Goal: Transaction & Acquisition: Purchase product/service

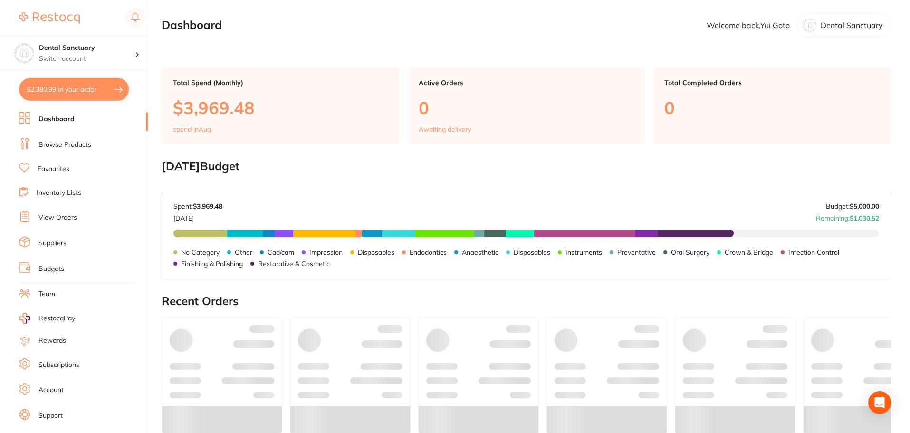
click at [47, 91] on button "$2,380.99 in your order" at bounding box center [74, 89] width 110 height 23
checkbox input "true"
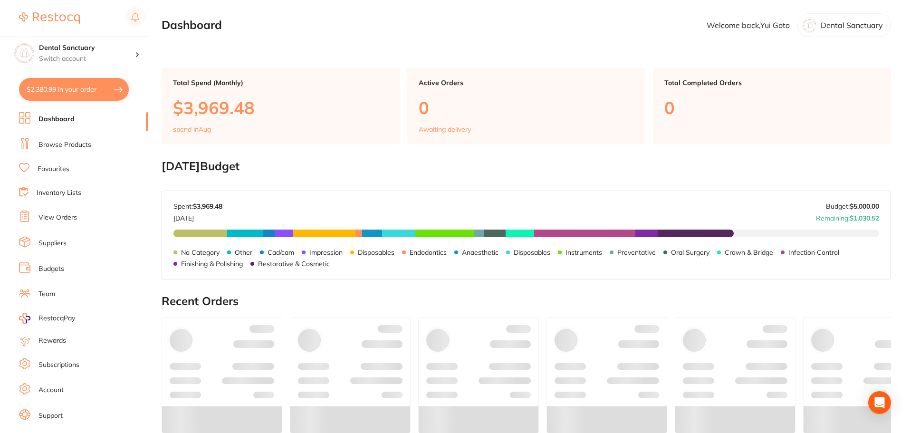
checkbox input "true"
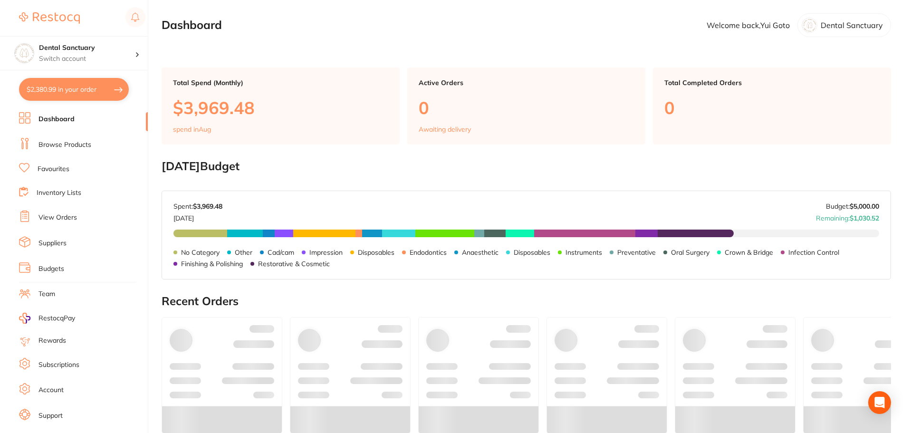
checkbox input "true"
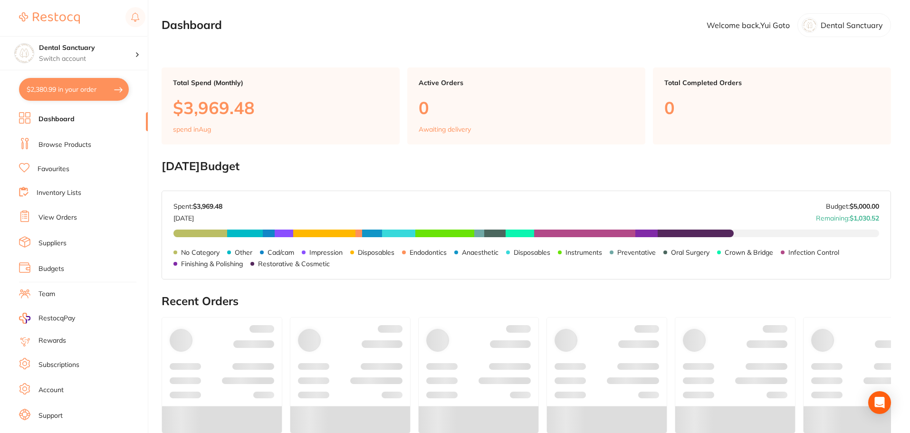
checkbox input "true"
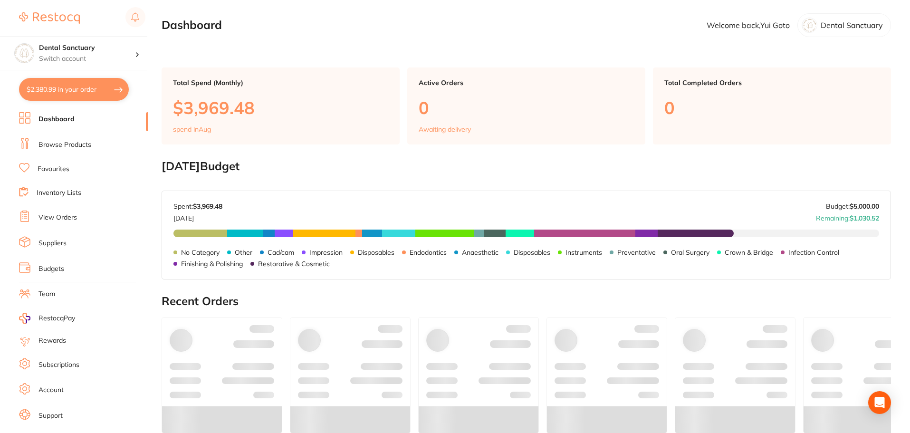
checkbox input "true"
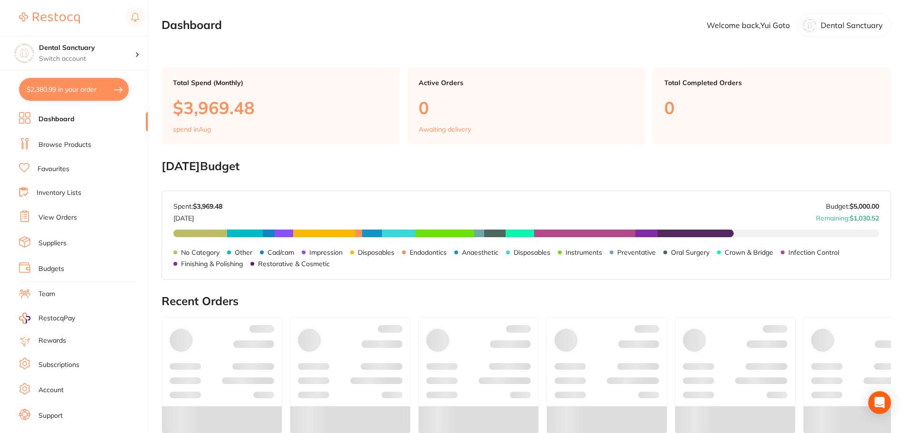
checkbox input "true"
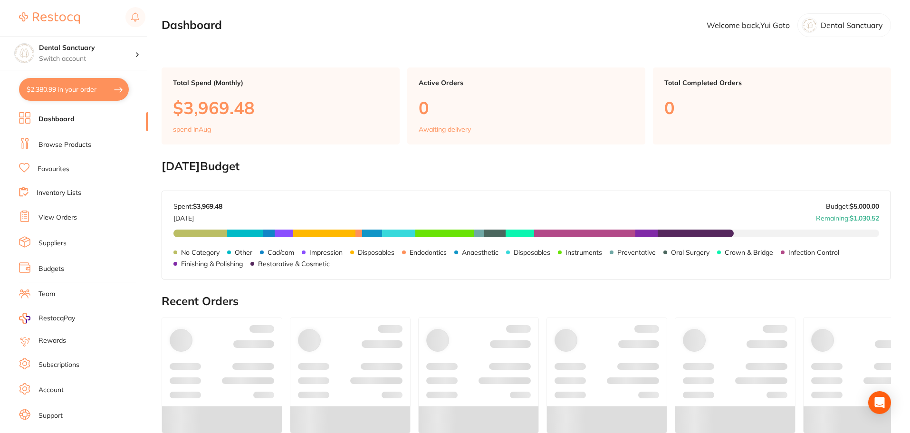
checkbox input "true"
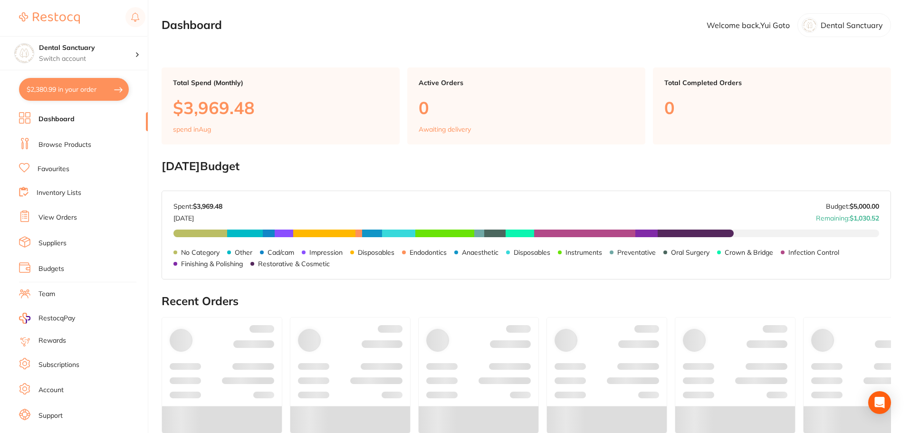
checkbox input "true"
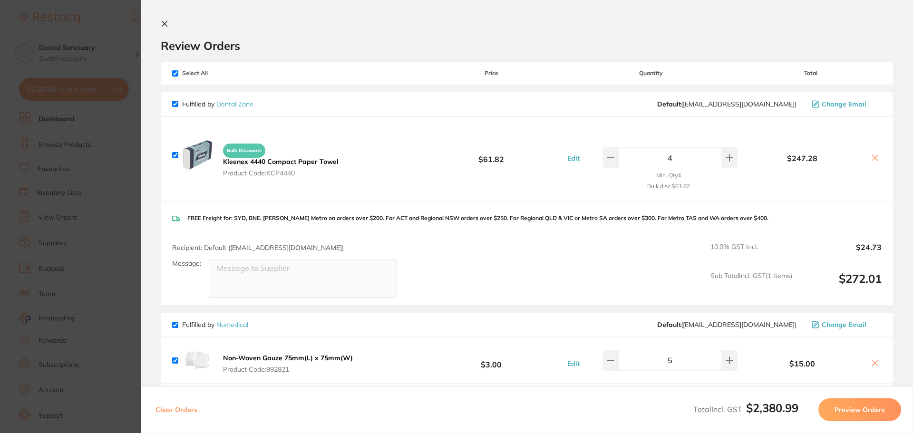
click at [165, 19] on section "Review Orders Your orders are being processed and we will notify you once we ha…" at bounding box center [527, 216] width 772 height 433
click at [165, 20] on icon at bounding box center [165, 24] width 8 height 8
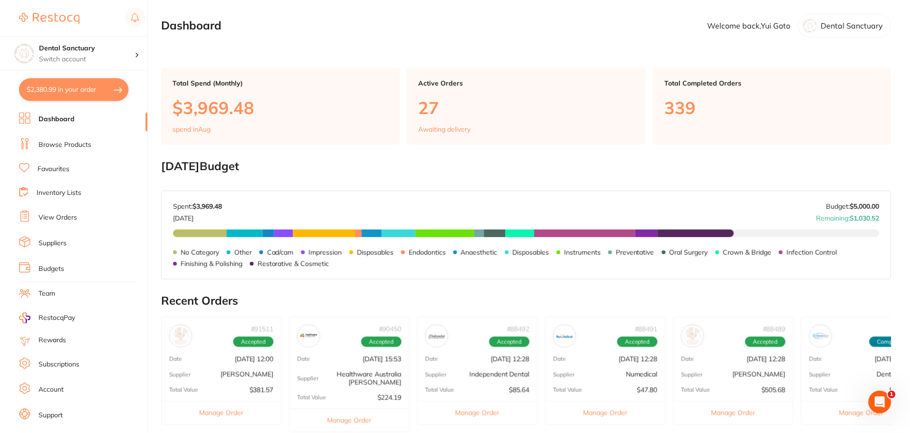
scroll to position [0, 0]
click at [57, 214] on link "View Orders" at bounding box center [58, 218] width 39 height 10
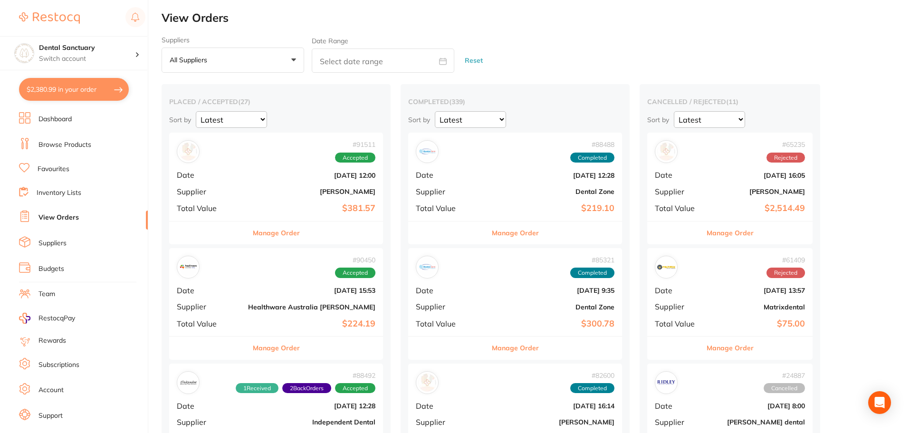
click at [318, 204] on b "$381.57" at bounding box center [311, 208] width 127 height 10
click at [278, 232] on section at bounding box center [455, 216] width 910 height 433
click at [258, 239] on button "Manage Order" at bounding box center [276, 233] width 47 height 23
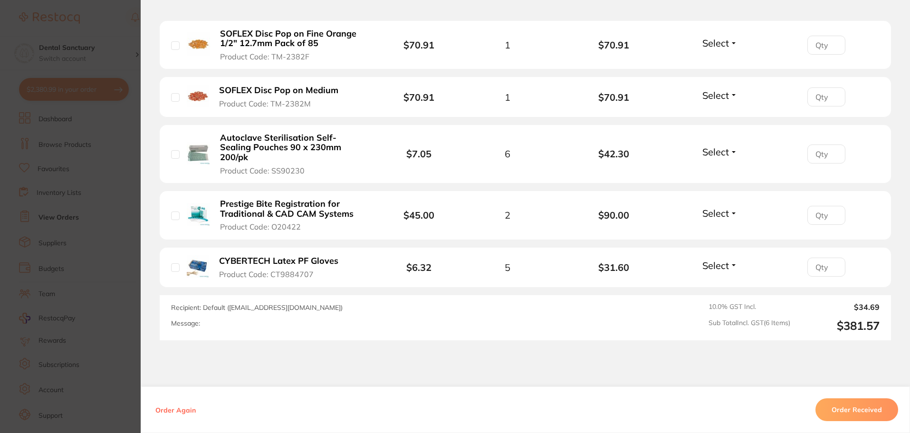
scroll to position [380, 0]
click at [131, 138] on section "Order ID: Restocq- 91511 Order Information Accepted Order Order Date Aug 27 202…" at bounding box center [455, 216] width 910 height 433
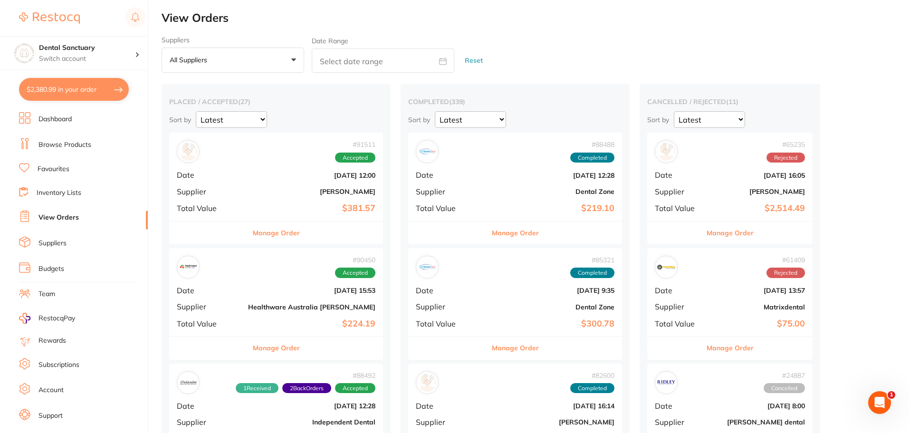
click at [53, 166] on link "Favourites" at bounding box center [54, 169] width 32 height 10
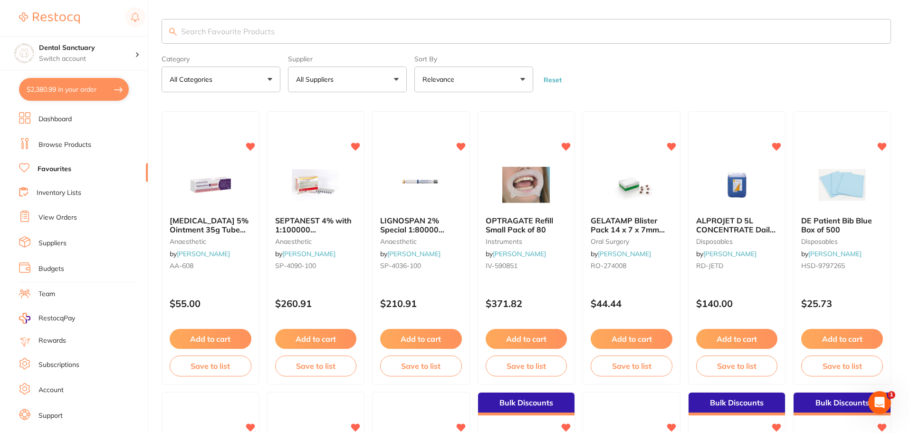
click at [230, 35] on input "search" at bounding box center [527, 31] width 730 height 25
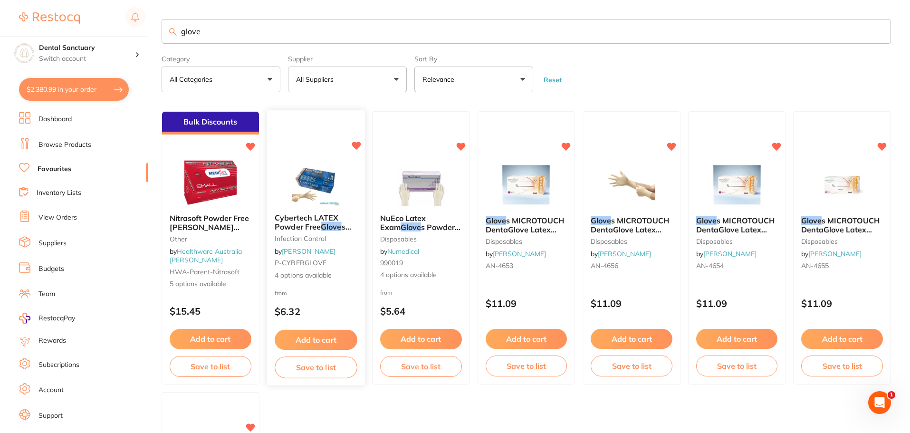
type input "glove"
click at [282, 220] on span "Cybertech LATEX Powder Free" at bounding box center [307, 222] width 64 height 19
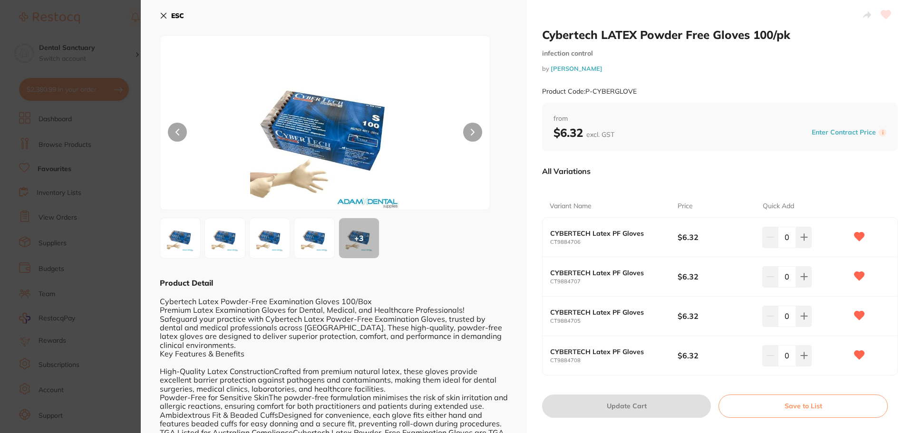
click at [165, 17] on icon at bounding box center [164, 16] width 8 height 8
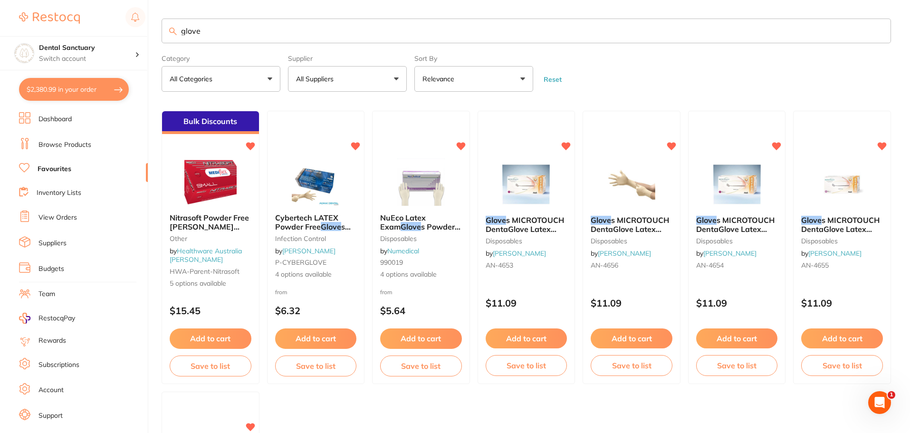
click at [53, 87] on button "$2,380.99 in your order" at bounding box center [74, 89] width 110 height 23
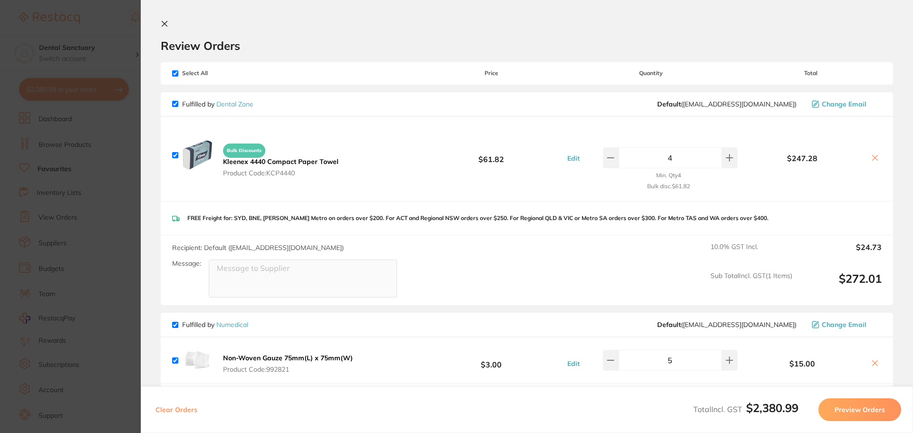
click at [163, 22] on icon at bounding box center [164, 23] width 5 height 5
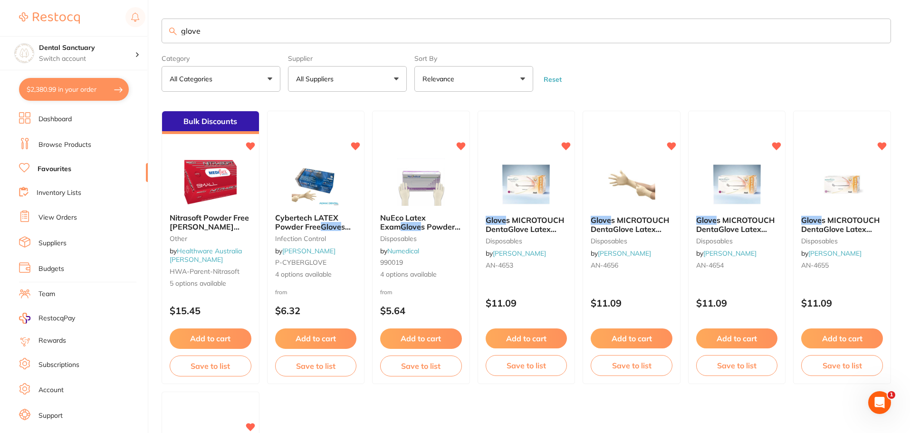
click at [71, 145] on link "Browse Products" at bounding box center [65, 145] width 53 height 10
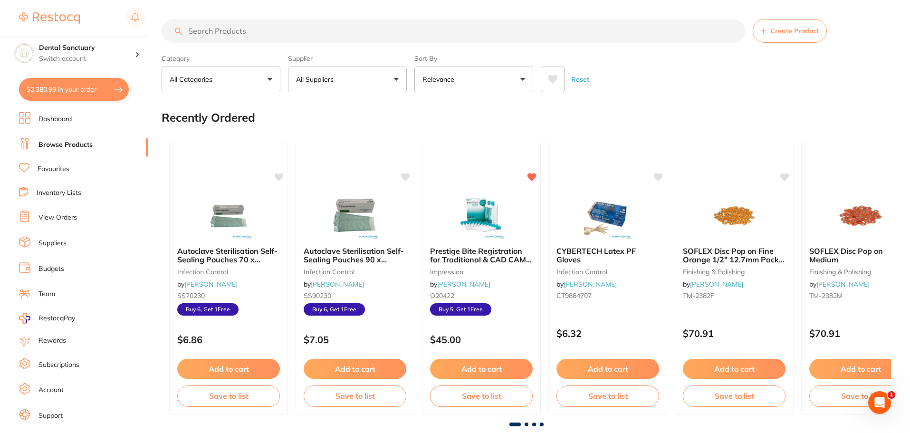
click at [230, 34] on input "search" at bounding box center [454, 31] width 584 height 24
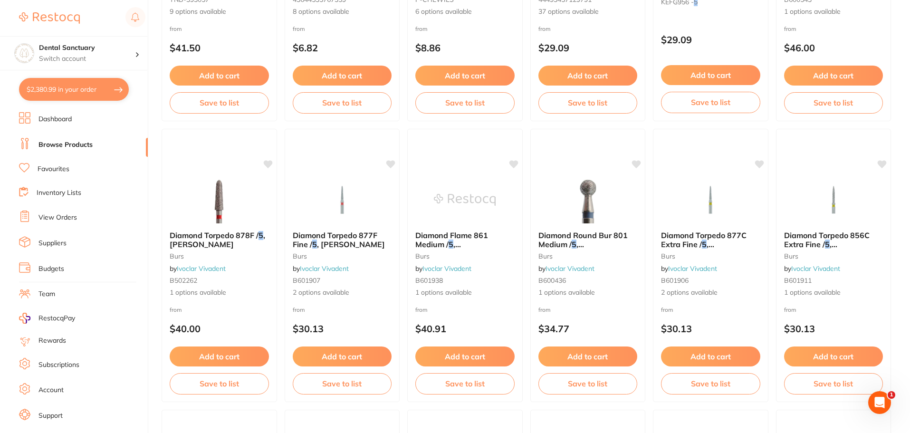
scroll to position [618, 0]
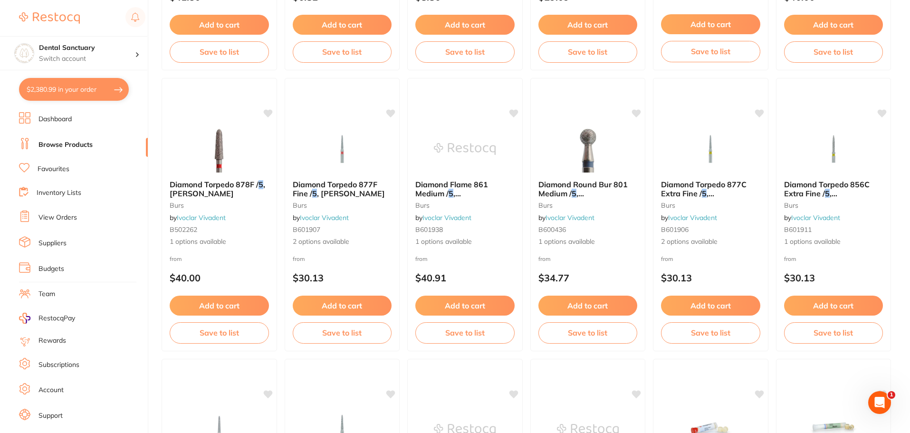
type input "asepti 5"
click at [78, 90] on button "$2,380.99 in your order" at bounding box center [74, 89] width 110 height 23
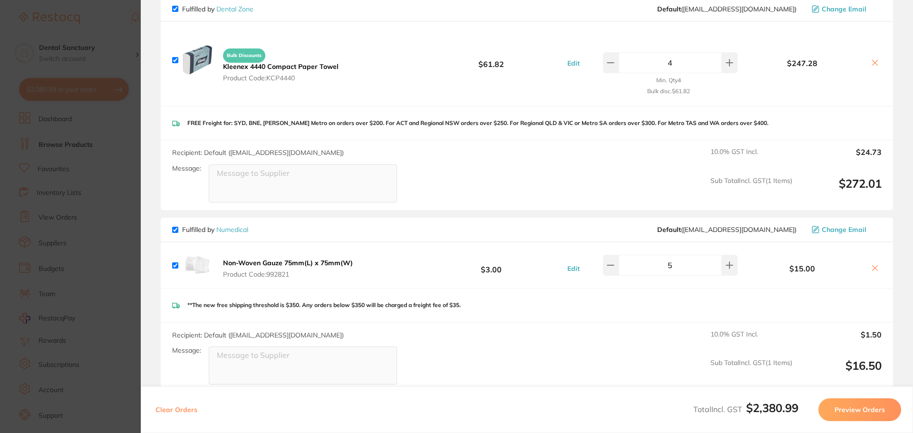
scroll to position [0, 0]
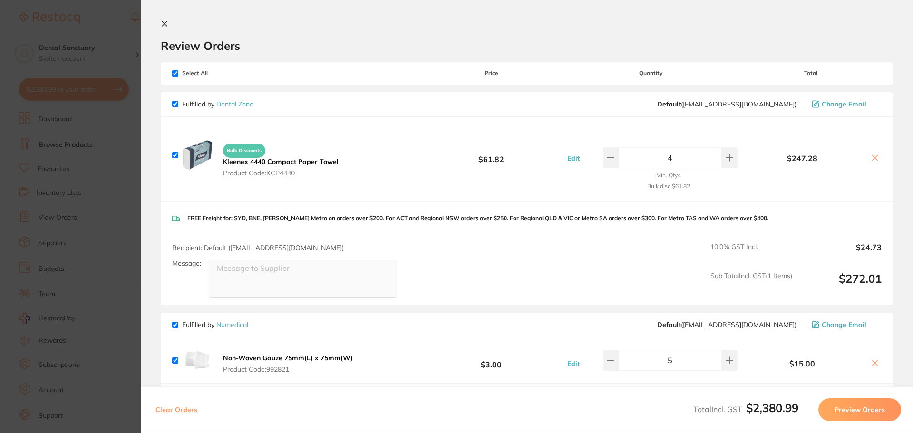
click at [165, 21] on icon at bounding box center [165, 24] width 8 height 8
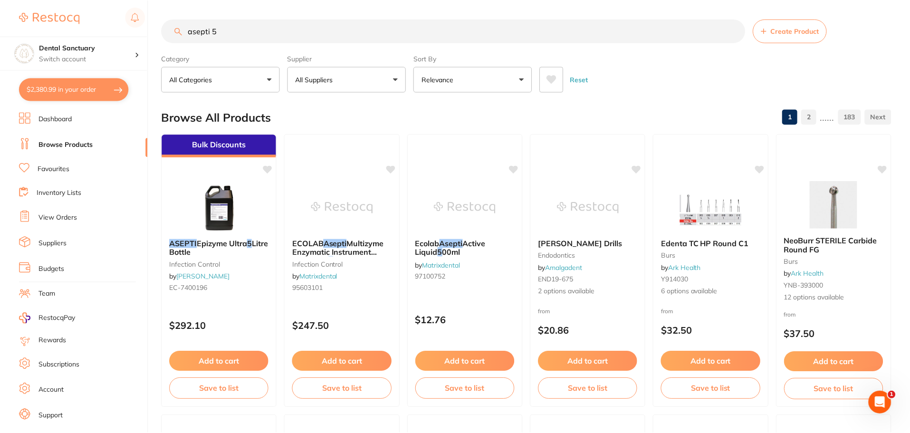
scroll to position [618, 0]
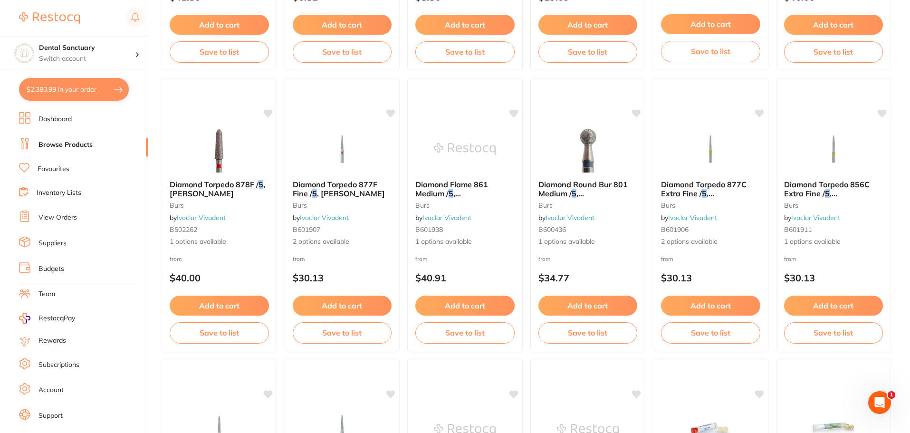
click at [54, 91] on button "$2,380.99 in your order" at bounding box center [74, 89] width 110 height 23
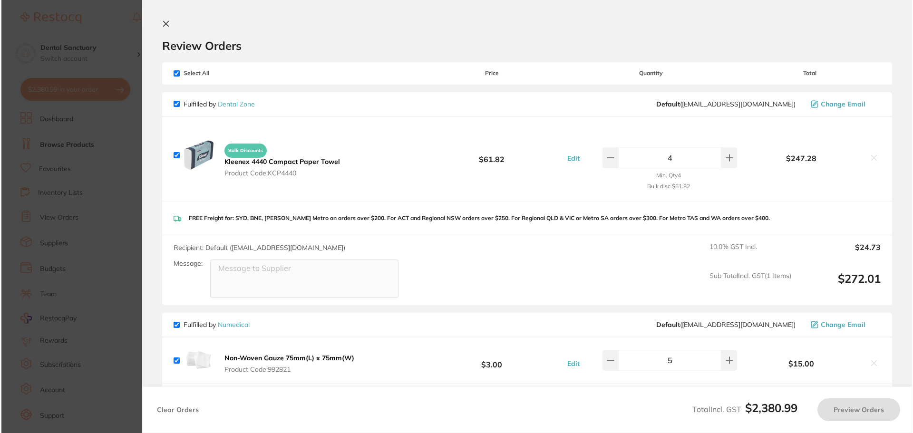
scroll to position [0, 0]
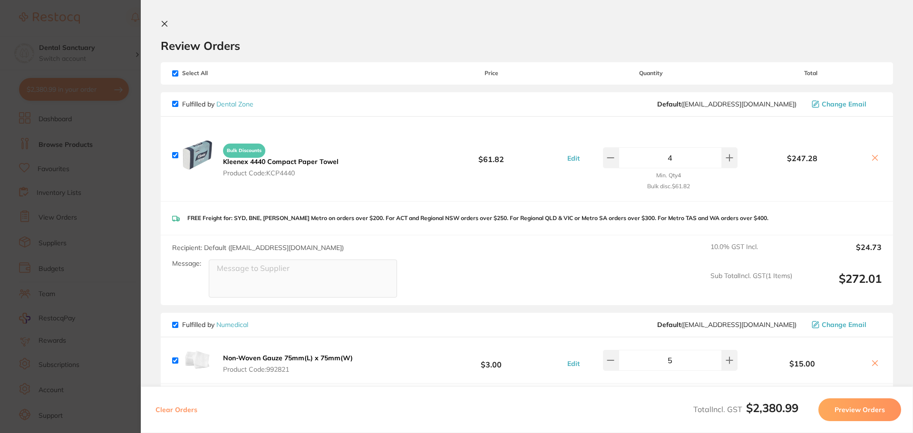
click at [163, 22] on icon at bounding box center [164, 23] width 5 height 5
